Goal: Task Accomplishment & Management: Use online tool/utility

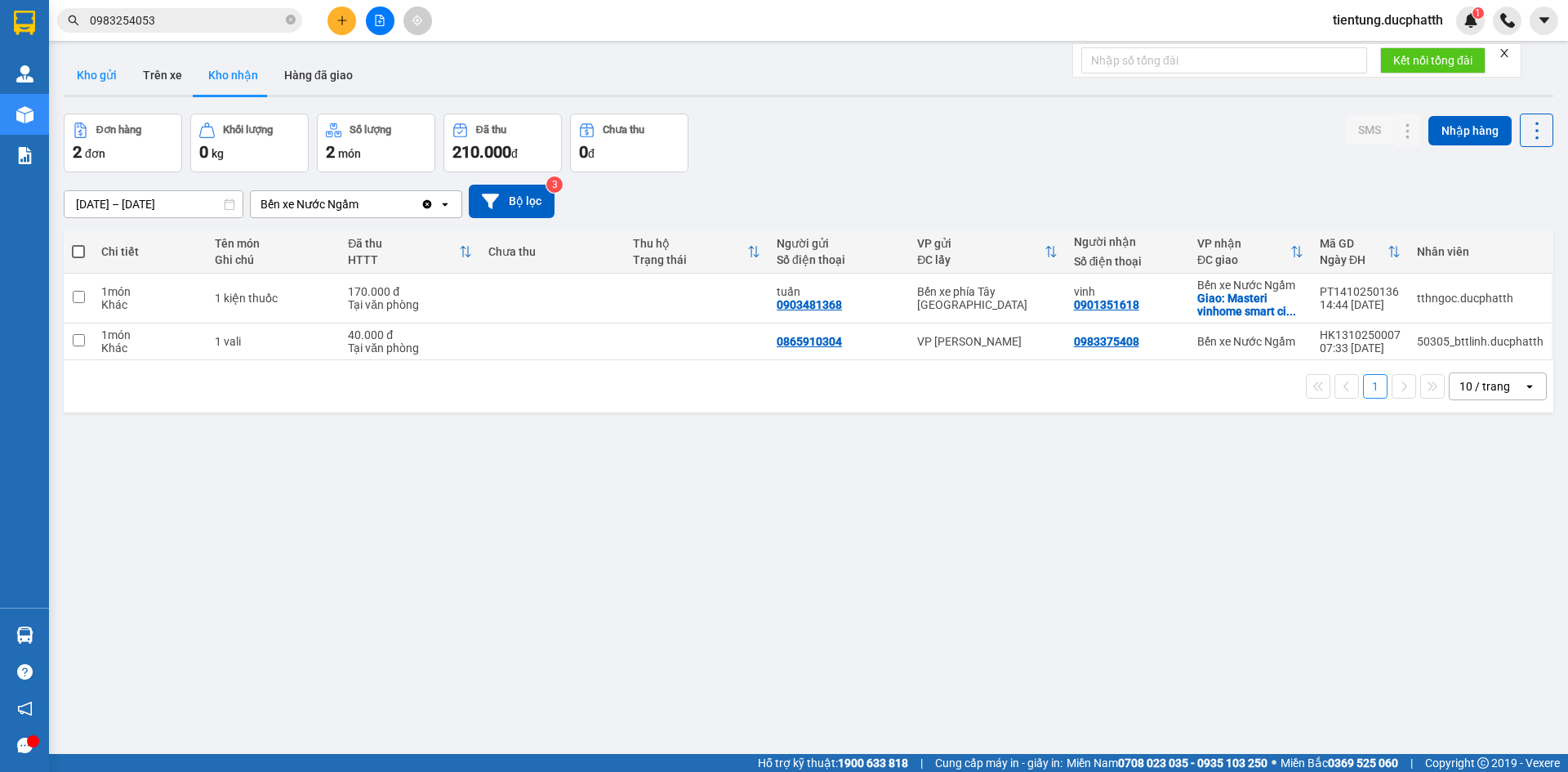
click at [101, 74] on button "Kho gửi" at bounding box center [97, 75] width 66 height 39
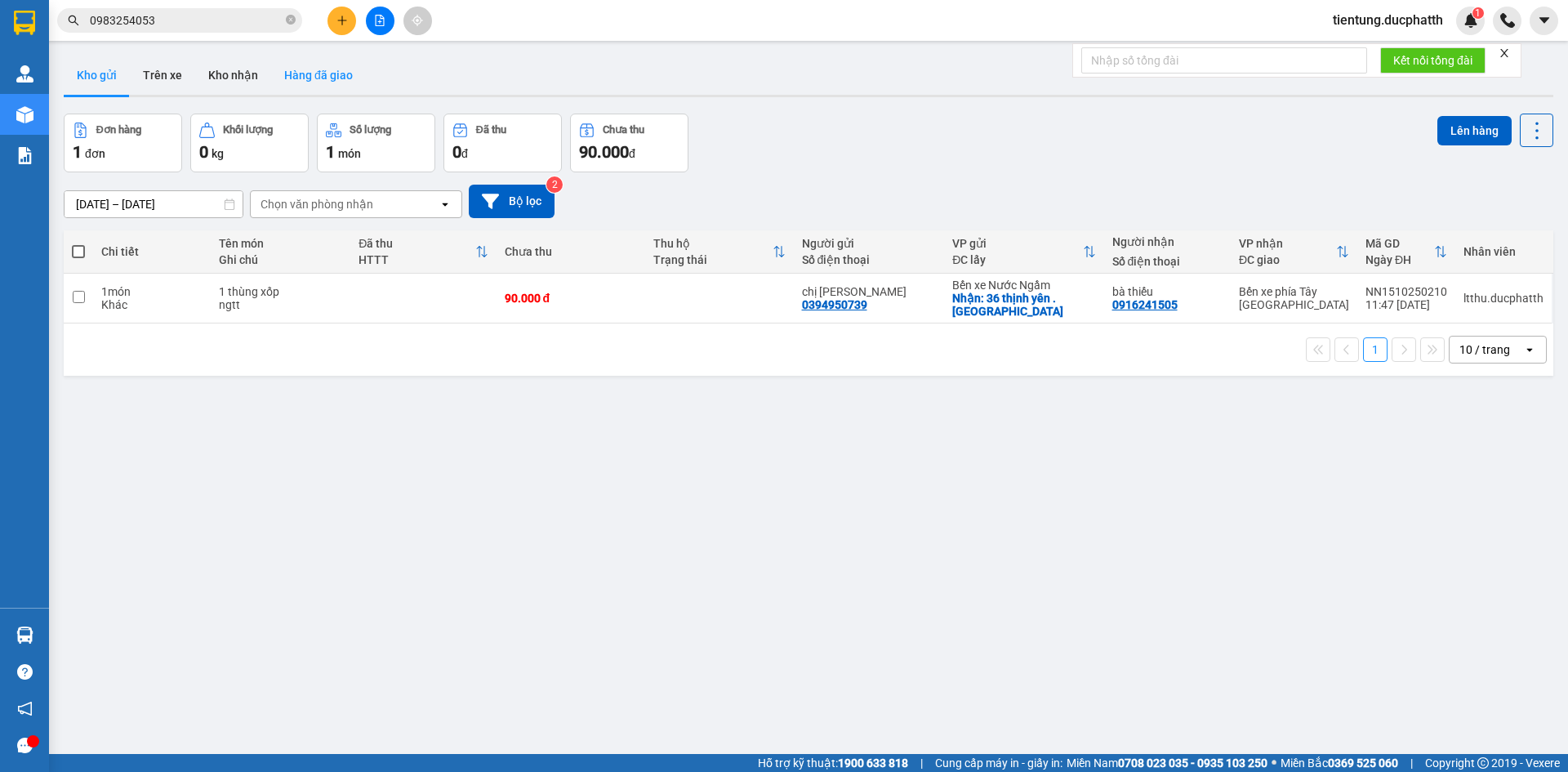
click at [321, 70] on button "Hàng đã giao" at bounding box center [318, 75] width 95 height 39
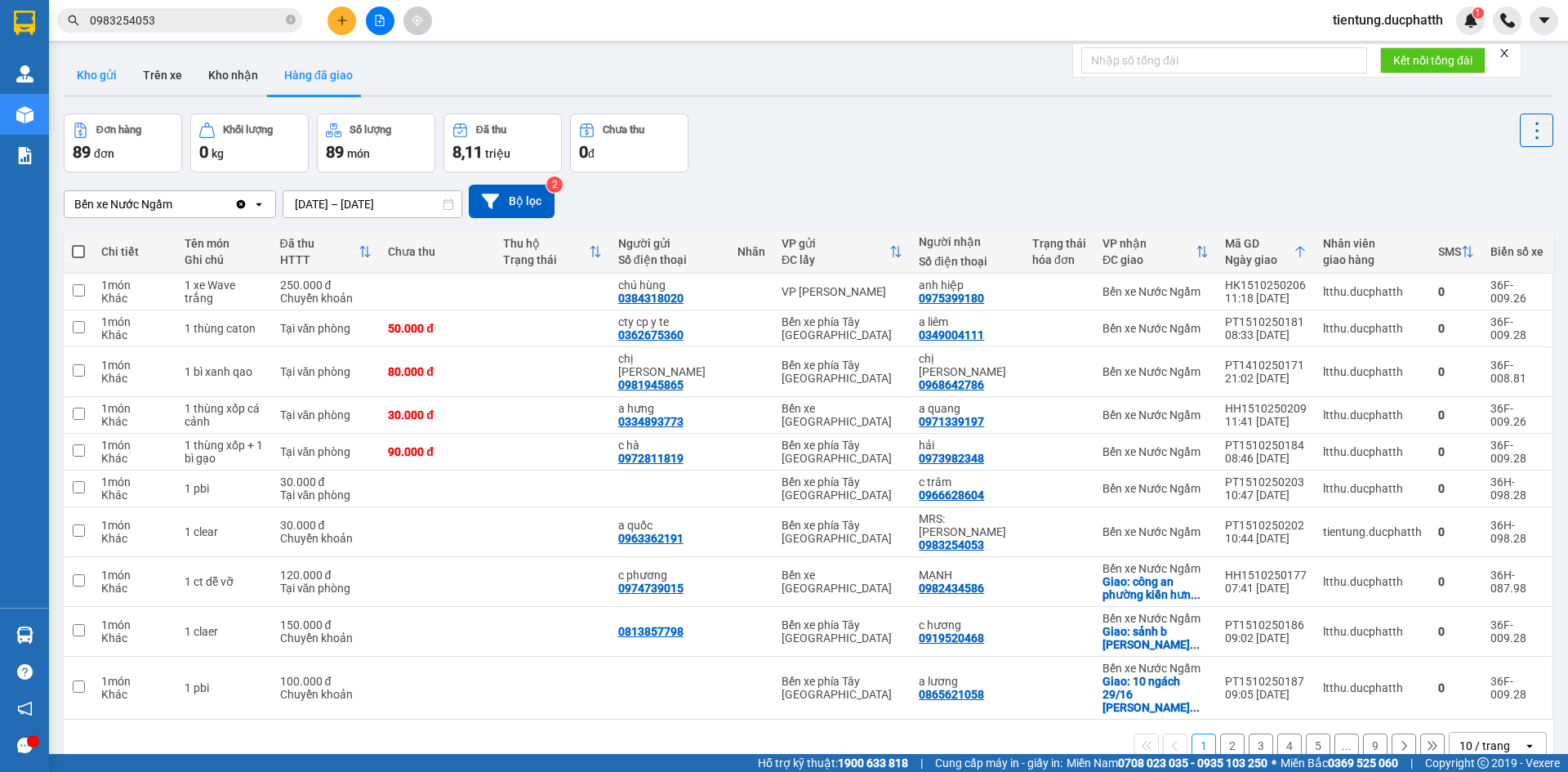
click at [115, 78] on button "Kho gửi" at bounding box center [97, 75] width 66 height 39
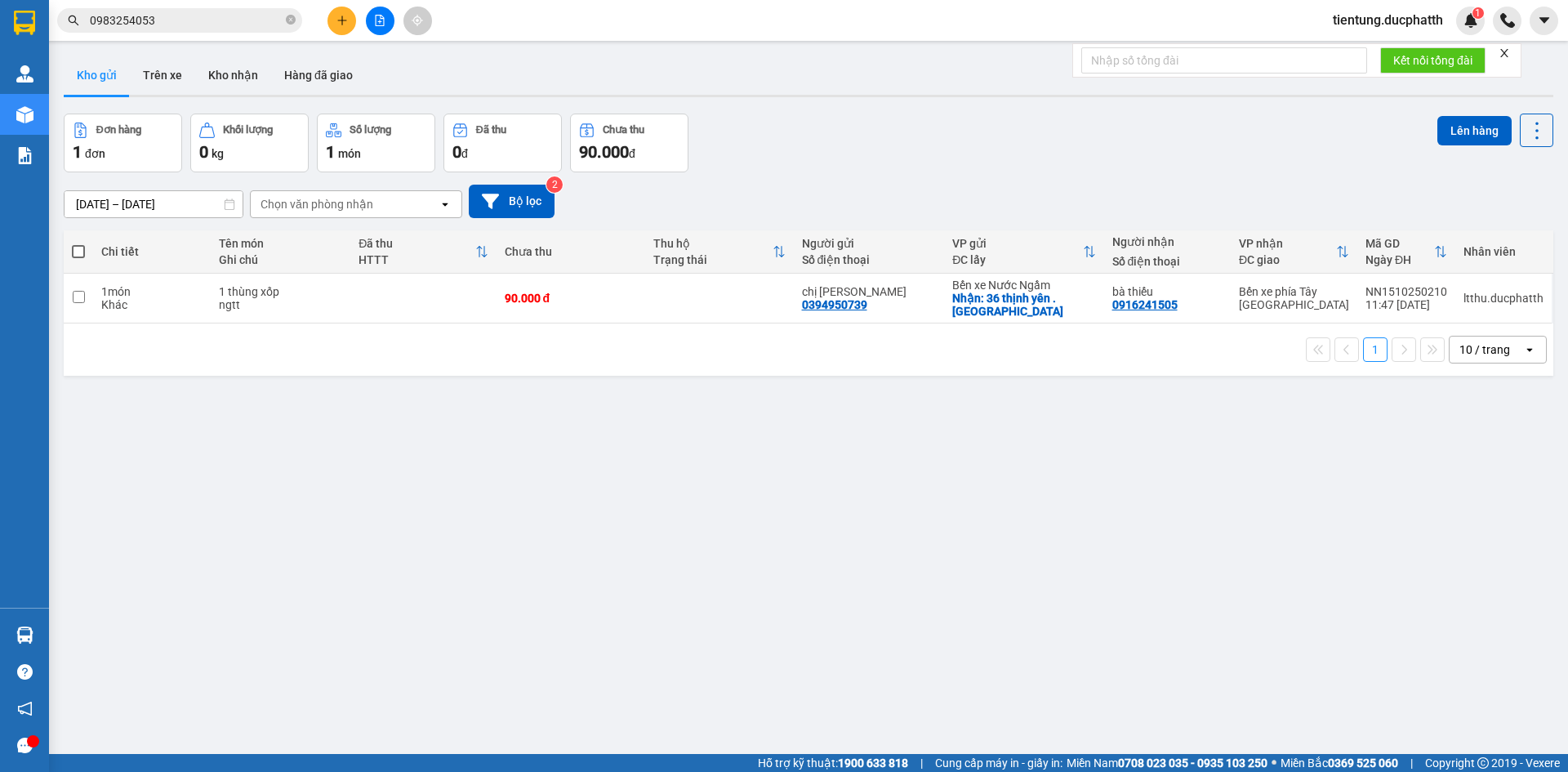
click at [537, 70] on div "Kho gửi Trên xe Kho nhận Hàng đã giao" at bounding box center [808, 77] width 1490 height 43
click at [385, 32] on button at bounding box center [379, 20] width 28 height 28
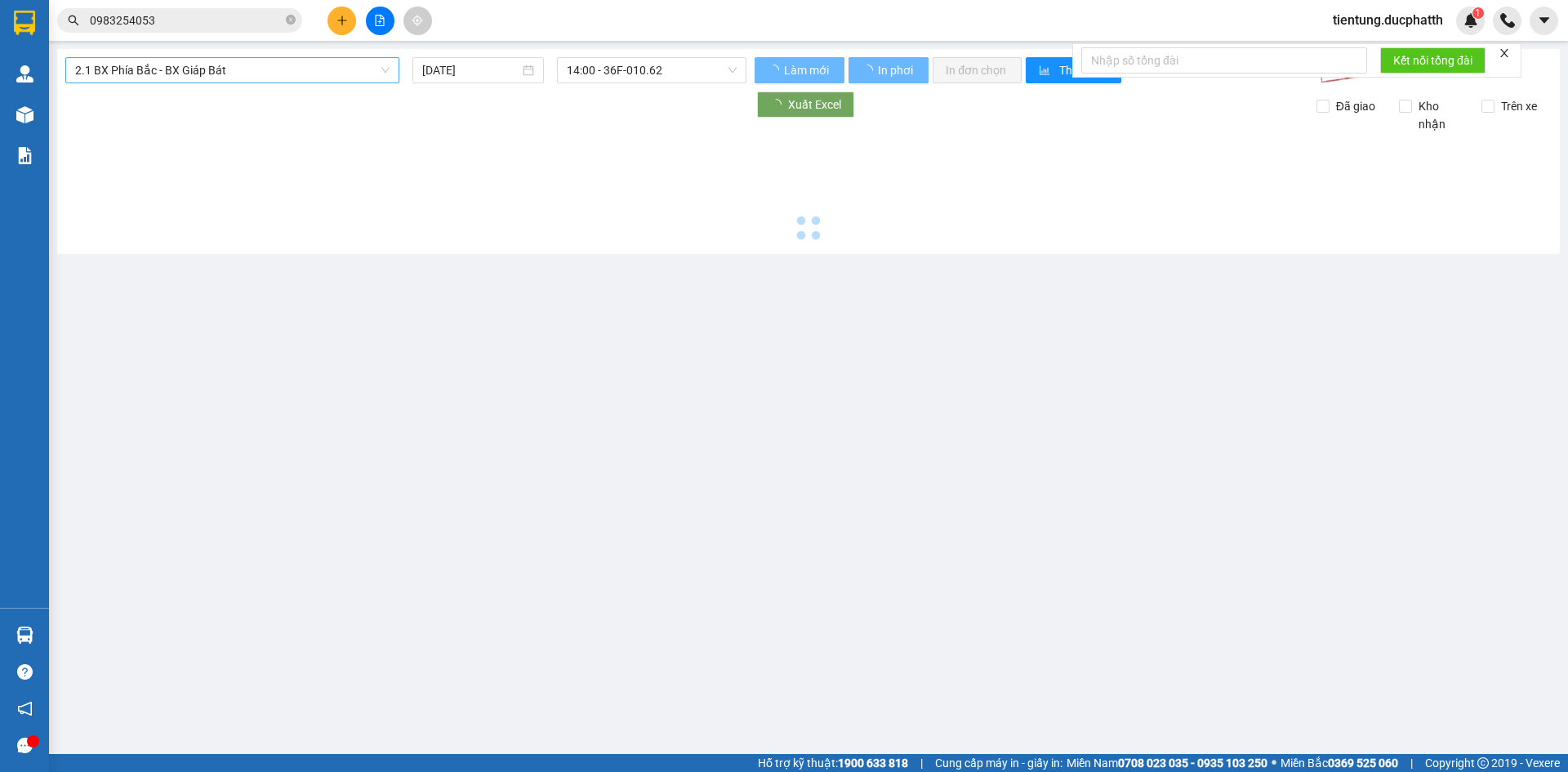
click at [209, 71] on span "2.1 BX Phía Bắc - BX Giáp Bát" at bounding box center [232, 69] width 315 height 24
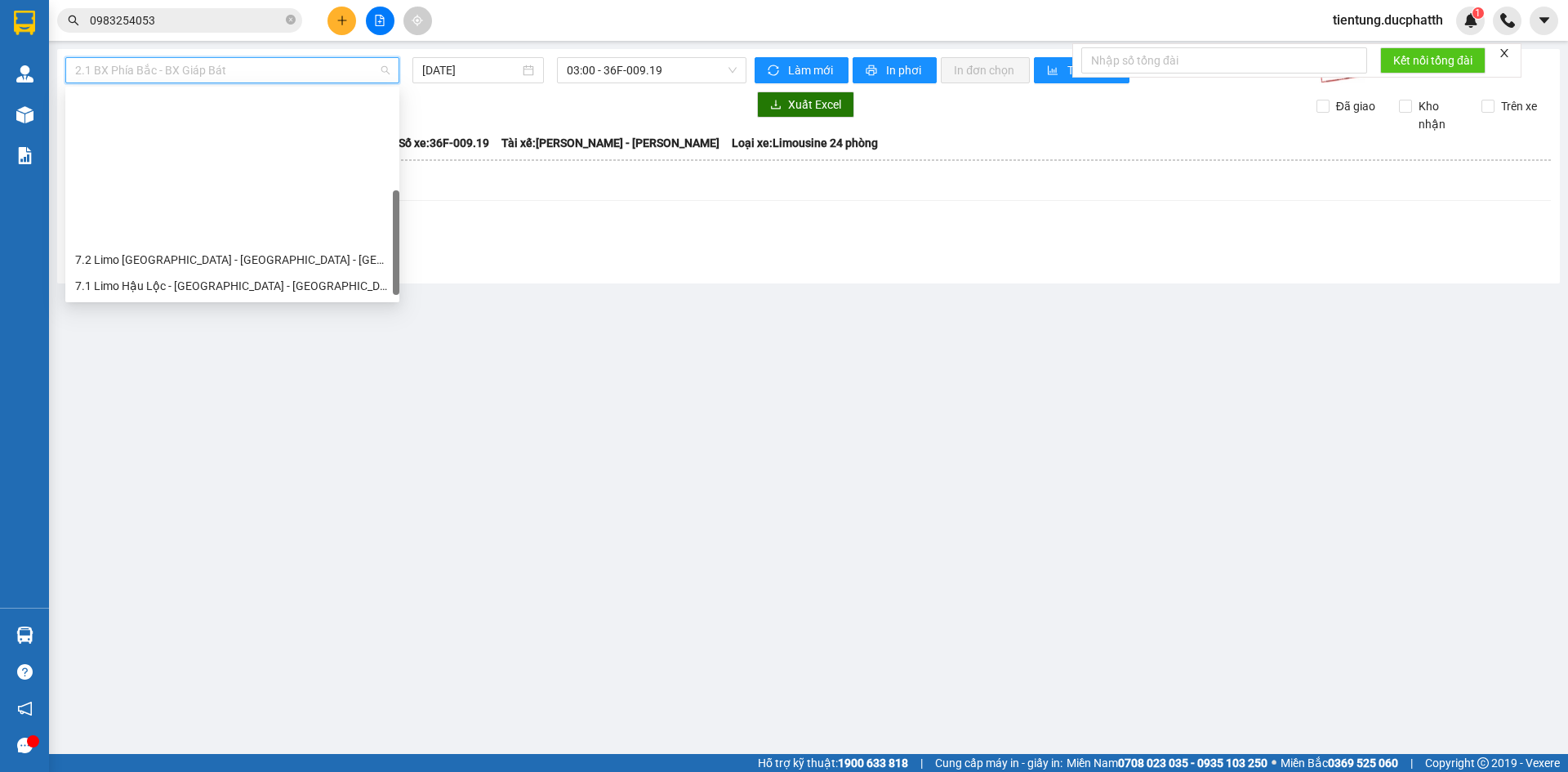
scroll to position [164, 0]
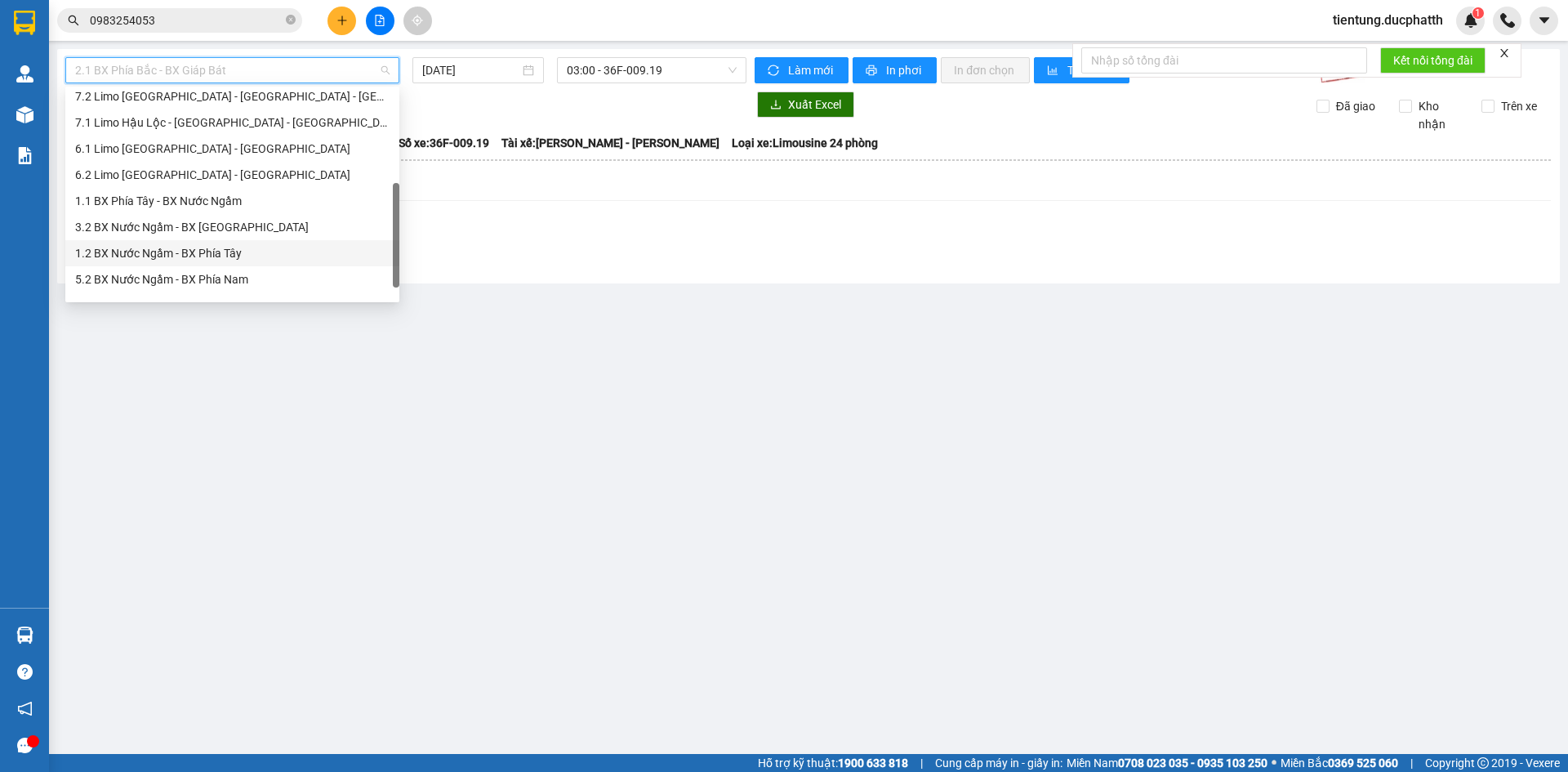
click at [257, 255] on div "1.2 BX Nước Ngầm - BX Phía Tây" at bounding box center [232, 252] width 315 height 18
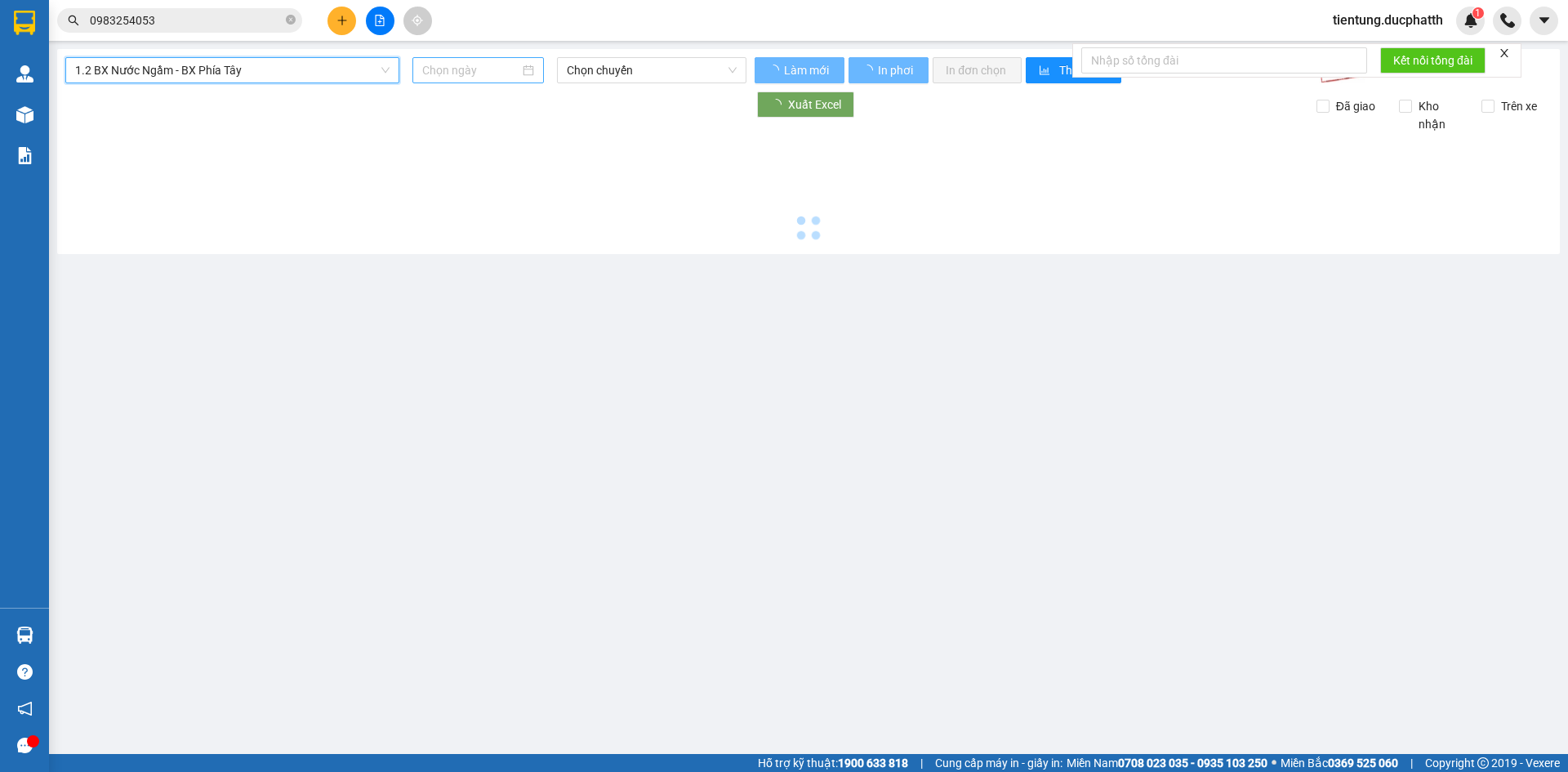
type input "[DATE]"
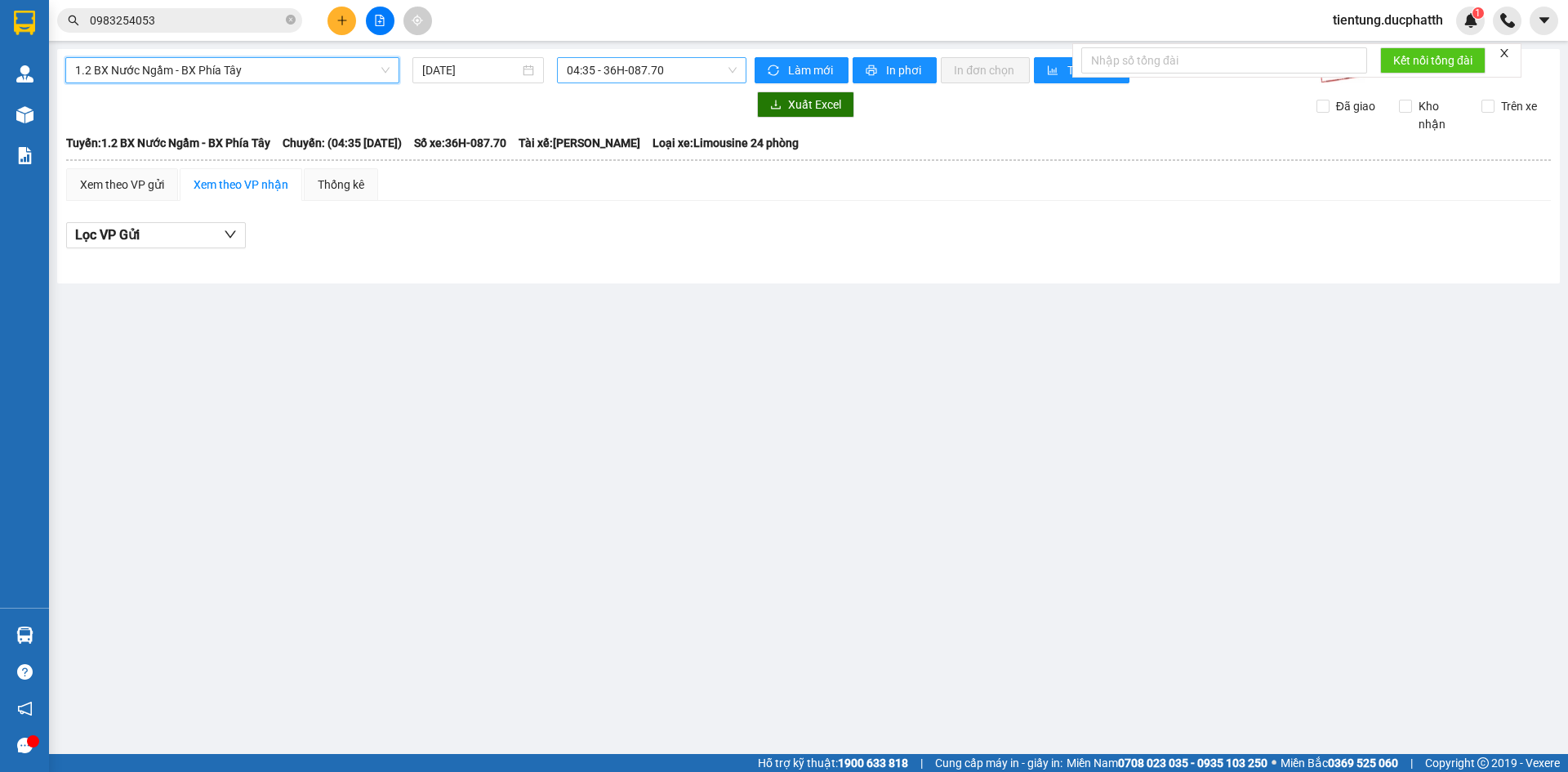
click at [643, 73] on span "04:35 - 36H-087.70" at bounding box center [651, 69] width 170 height 24
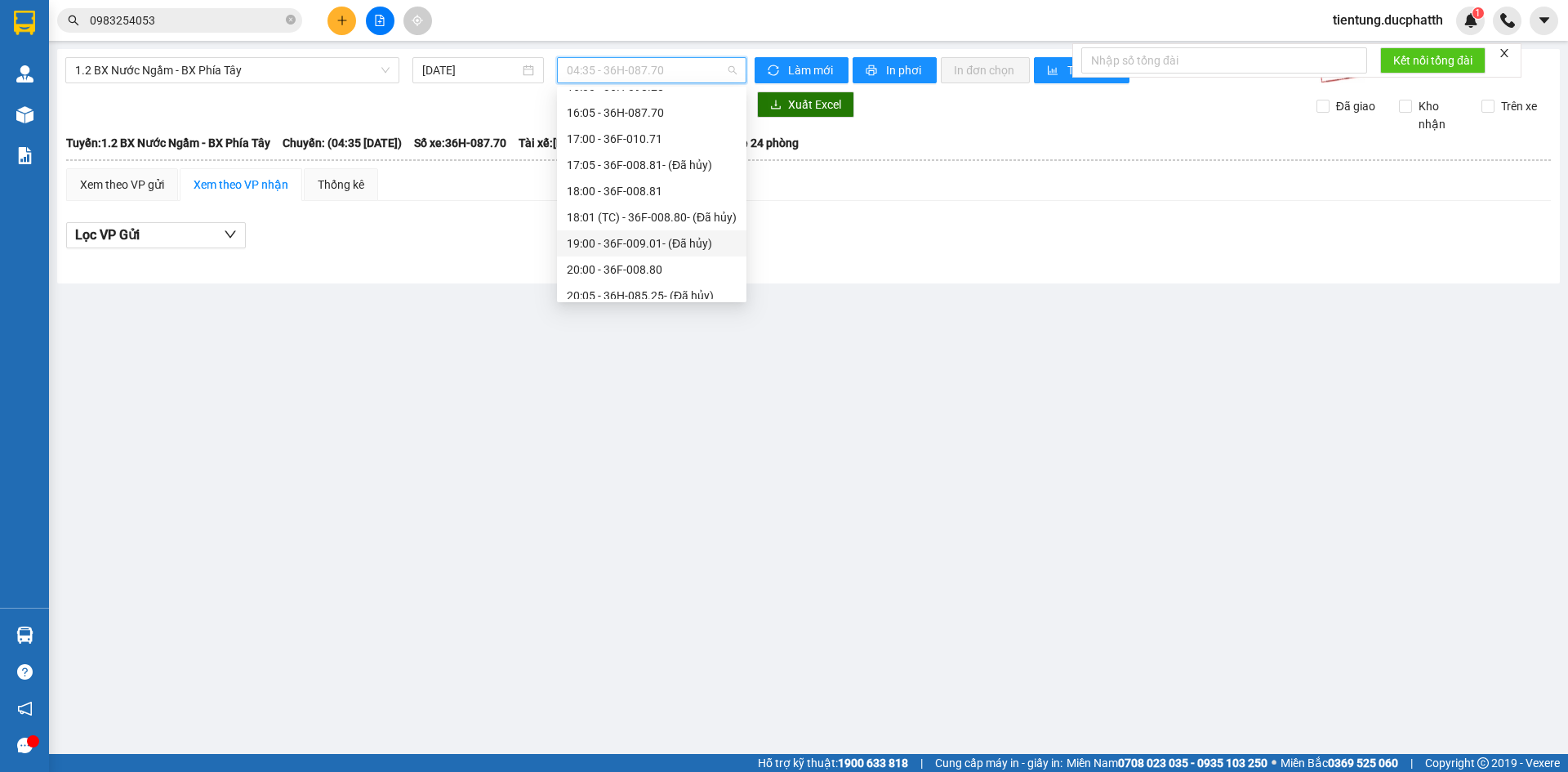
scroll to position [245, 0]
click at [665, 249] on div "16:00 - 36H-098.28" at bounding box center [651, 250] width 170 height 18
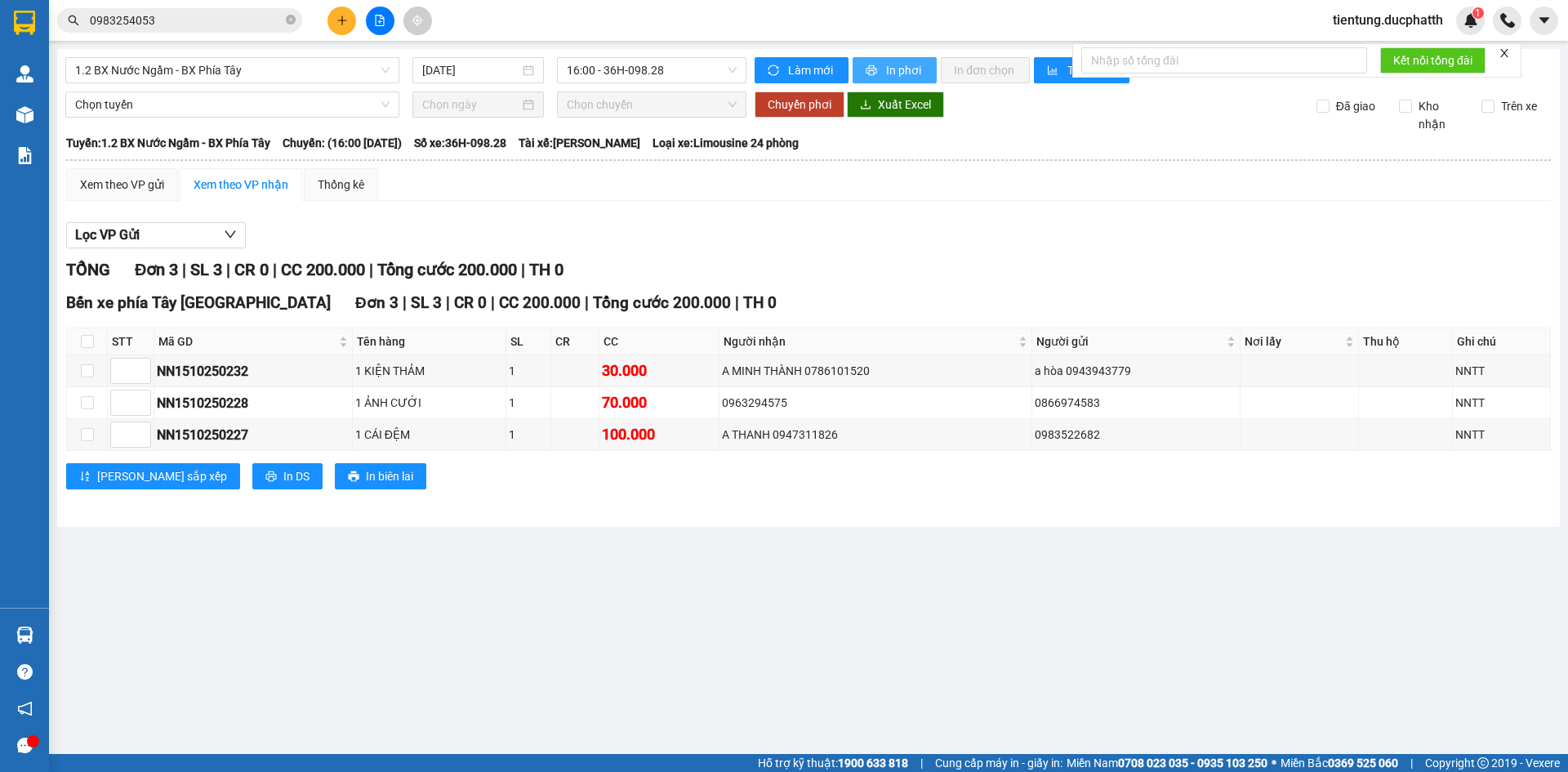
click at [875, 66] on icon "printer" at bounding box center [872, 70] width 12 height 12
